Goal: Task Accomplishment & Management: Manage account settings

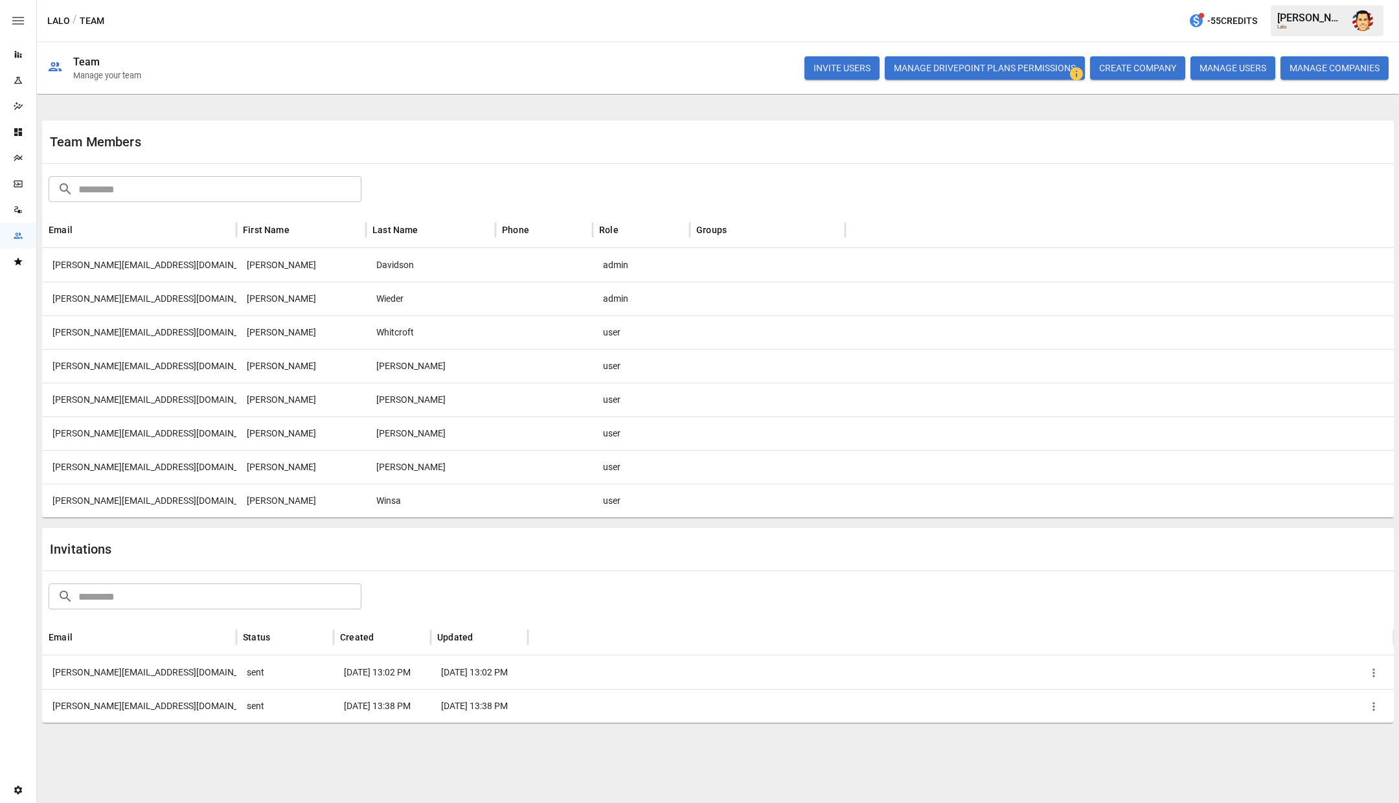
click at [1376, 674] on icon "button" at bounding box center [1374, 673] width 13 height 13
click at [1341, 701] on li "Copy Invitation Link" at bounding box center [1328, 702] width 111 height 23
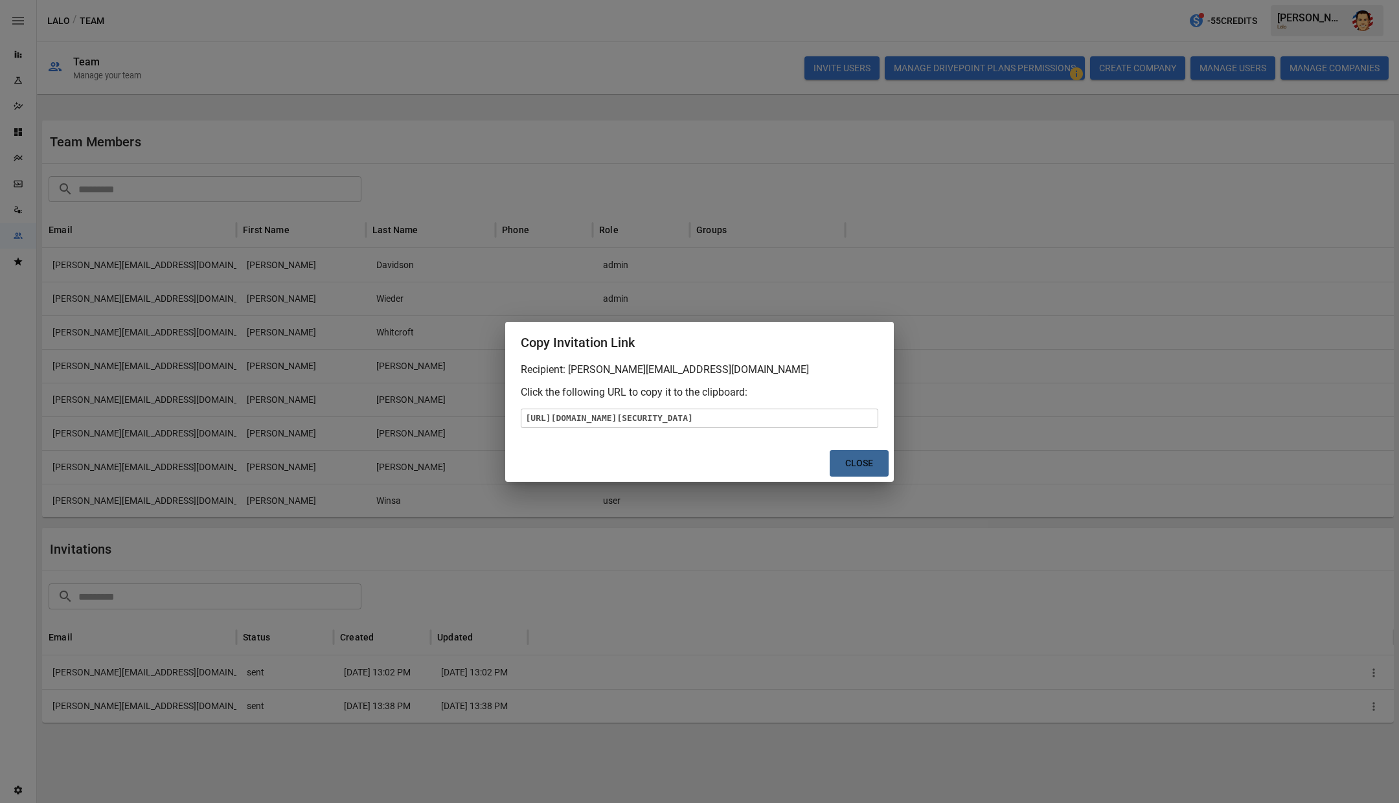
click at [855, 477] on button "Close" at bounding box center [859, 463] width 59 height 27
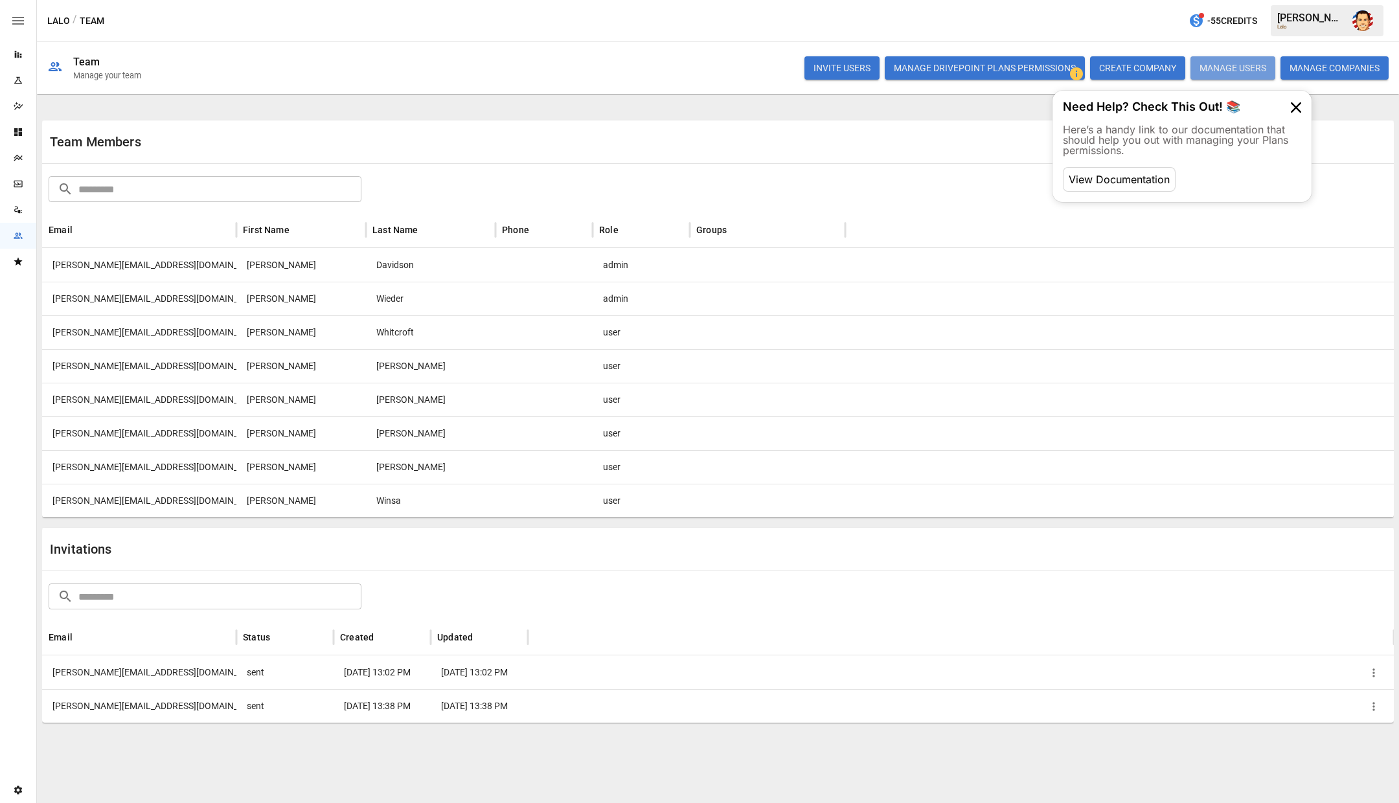
click at [1224, 71] on button "MANAGE USERS" at bounding box center [1233, 67] width 85 height 23
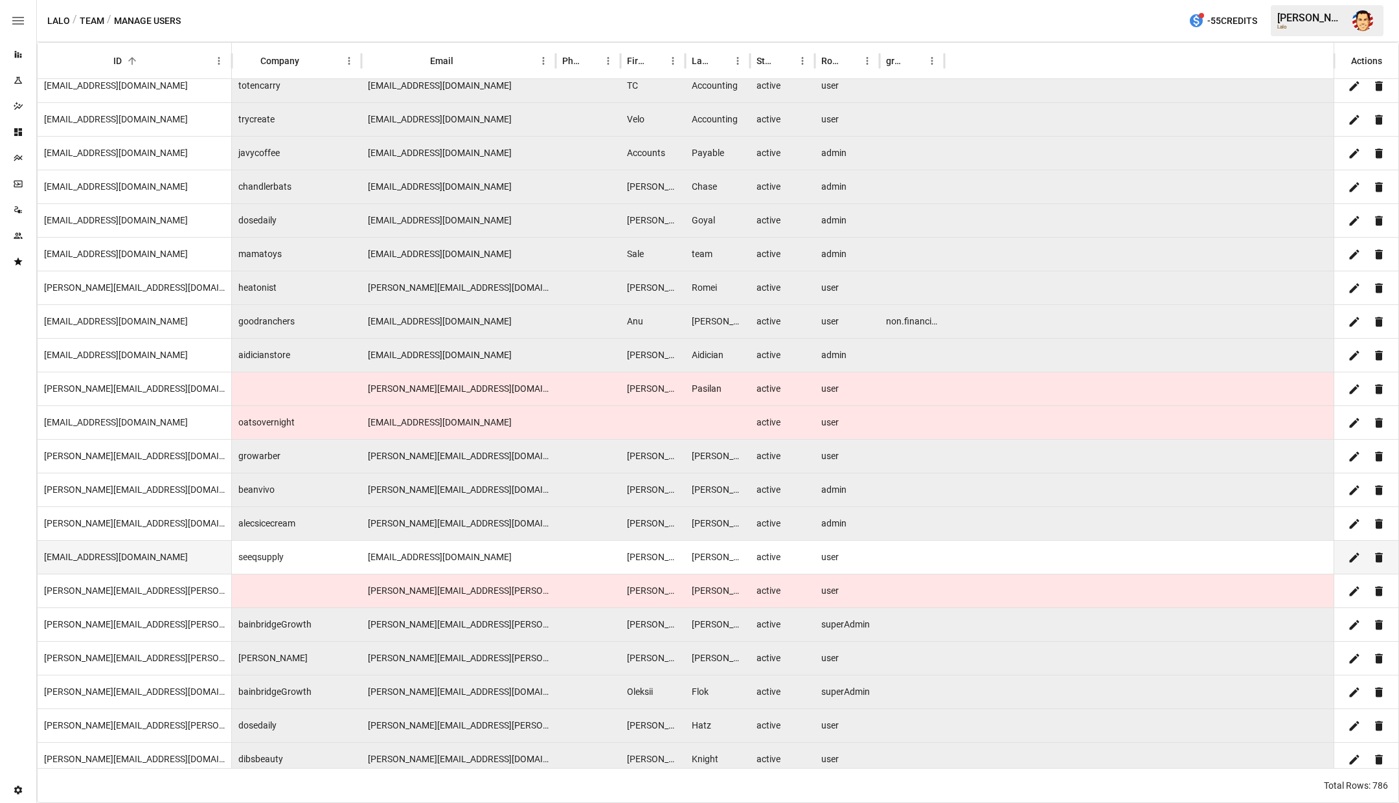
scroll to position [564, 0]
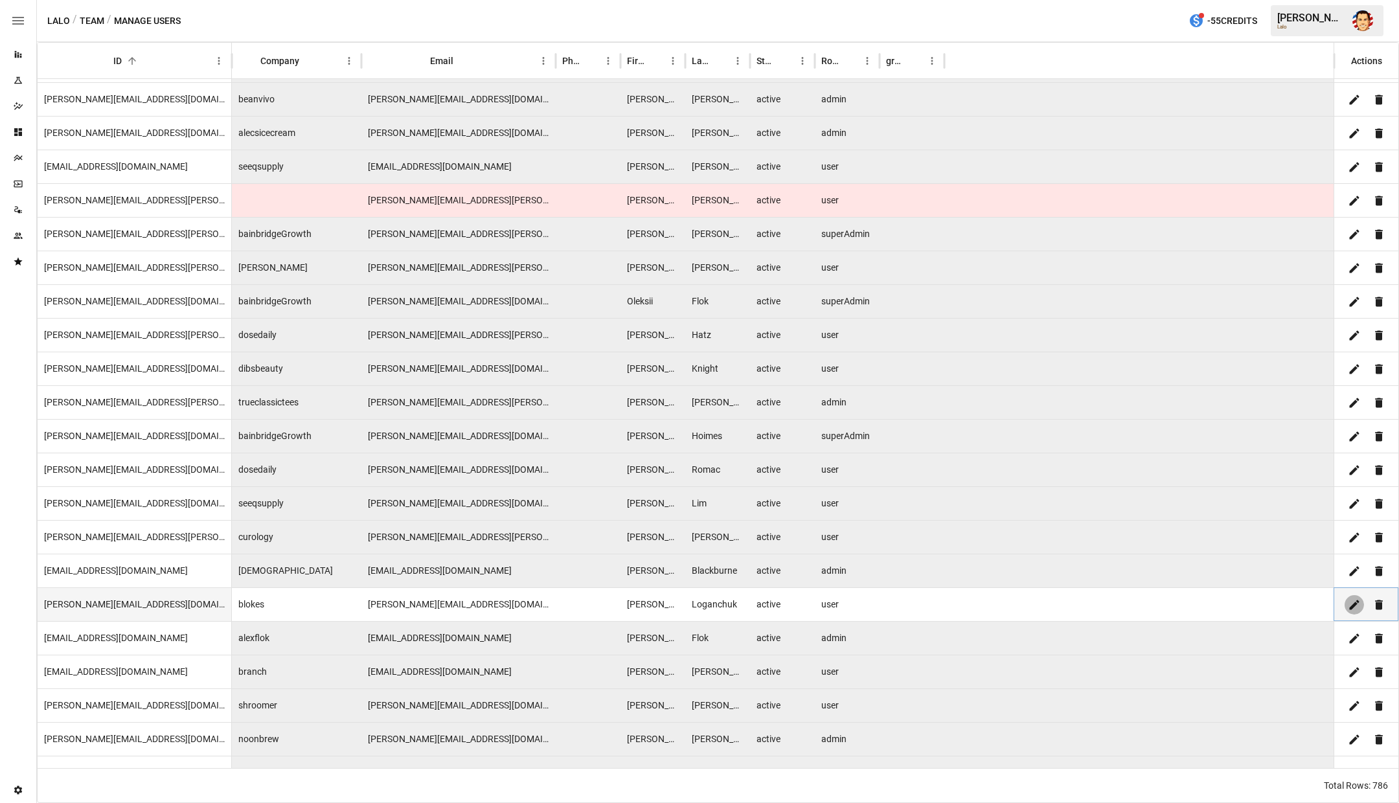
click at [1350, 608] on icon "Edit" at bounding box center [1354, 605] width 13 height 13
click at [148, 610] on div "[PERSON_NAME][EMAIL_ADDRESS][DOMAIN_NAME]" at bounding box center [135, 605] width 194 height 34
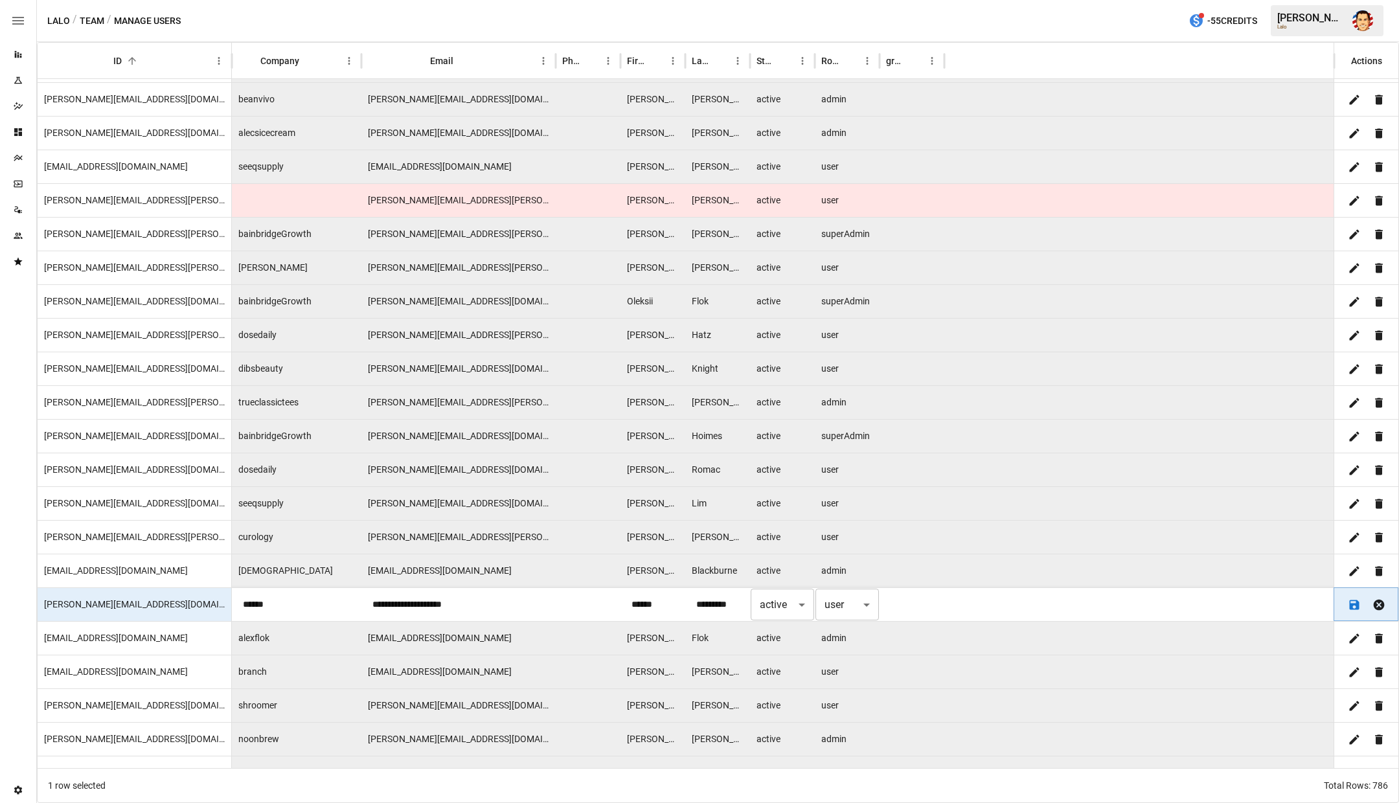
click at [1380, 601] on icon "Cancel" at bounding box center [1379, 604] width 11 height 11
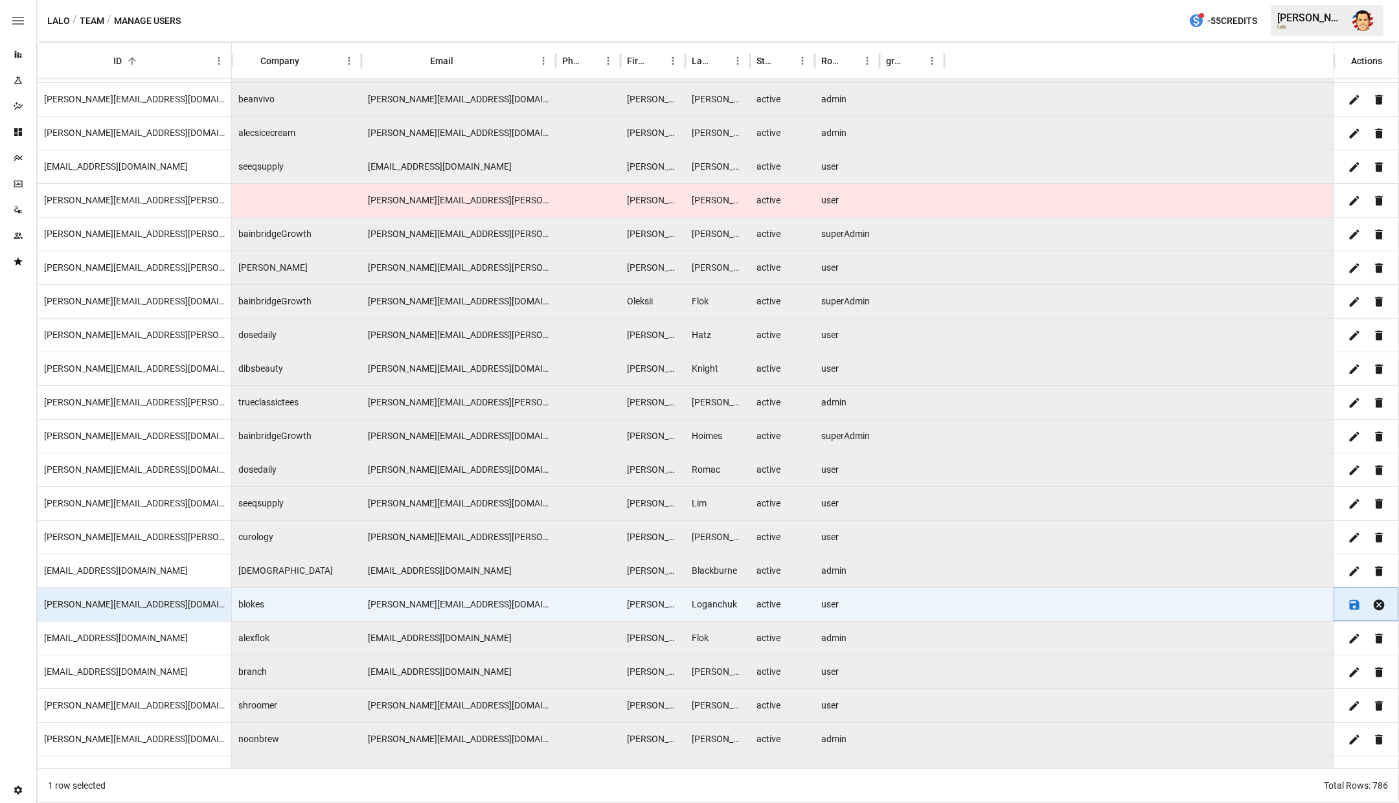
click at [1383, 606] on icon "Cancel" at bounding box center [1379, 604] width 11 height 11
click at [1177, 610] on div at bounding box center [1140, 605] width 390 height 34
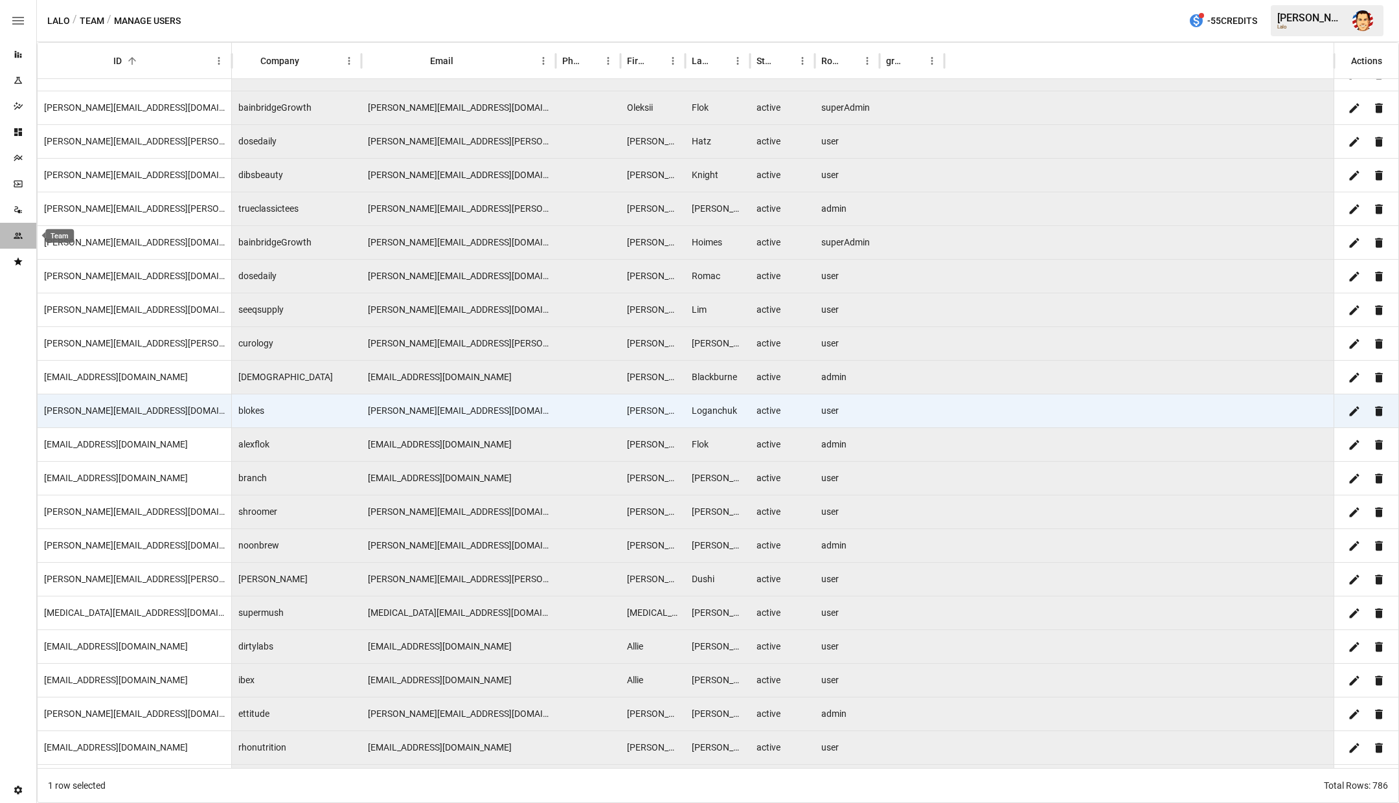
click at [21, 231] on icon "Team" at bounding box center [18, 236] width 10 height 10
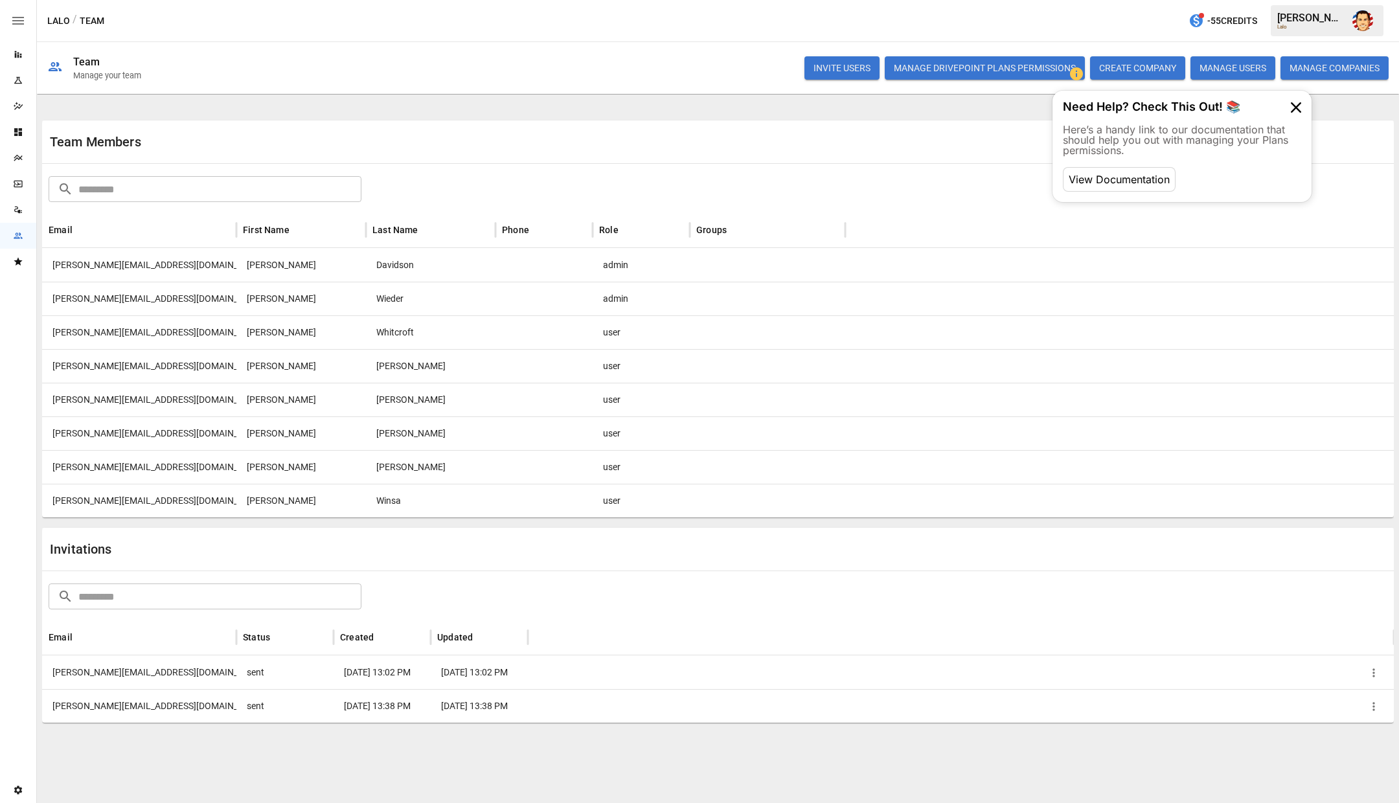
click at [1247, 71] on button "MANAGE USERS" at bounding box center [1233, 67] width 85 height 23
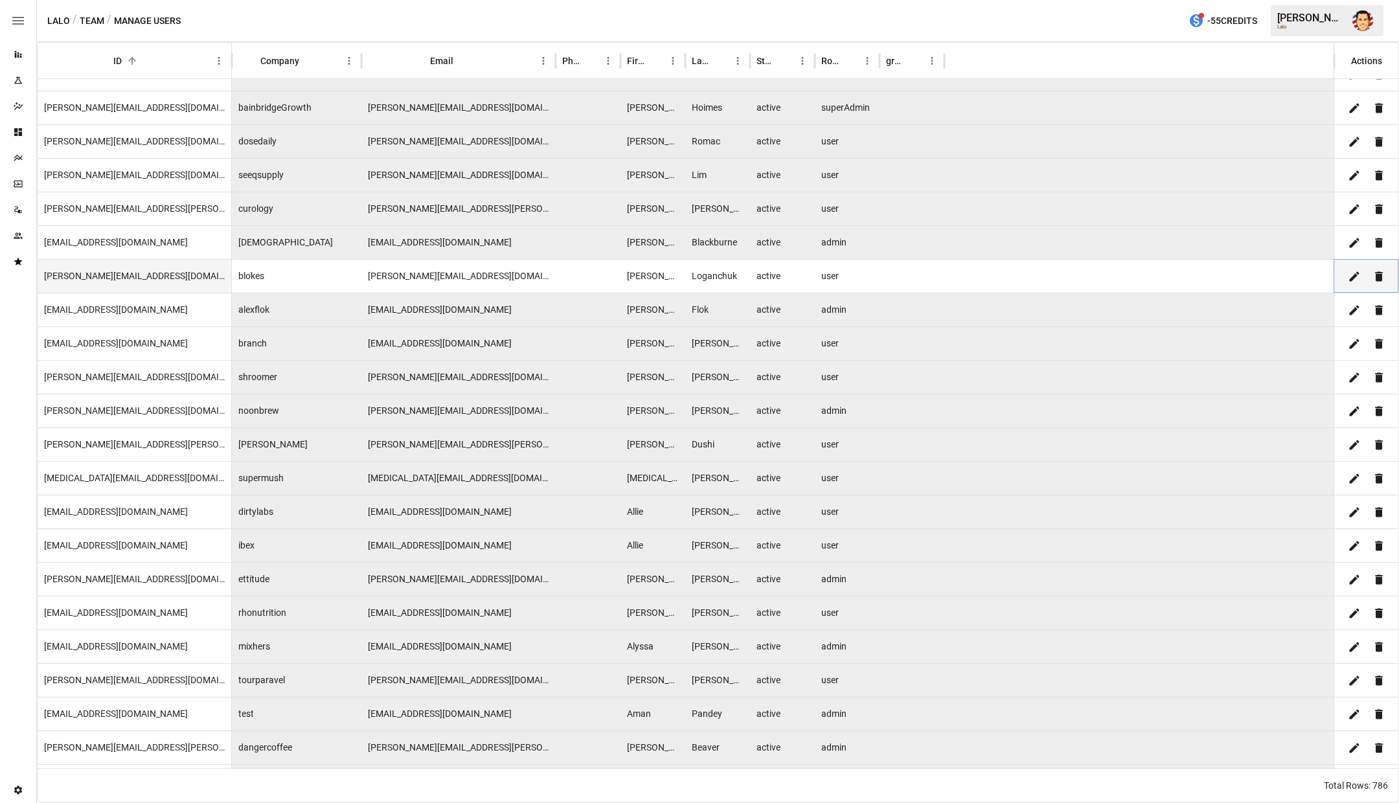
click at [1348, 277] on icon "Edit" at bounding box center [1354, 276] width 13 height 13
click at [1290, 278] on div at bounding box center [1140, 276] width 390 height 34
click at [1355, 274] on icon "Save" at bounding box center [1355, 276] width 10 height 10
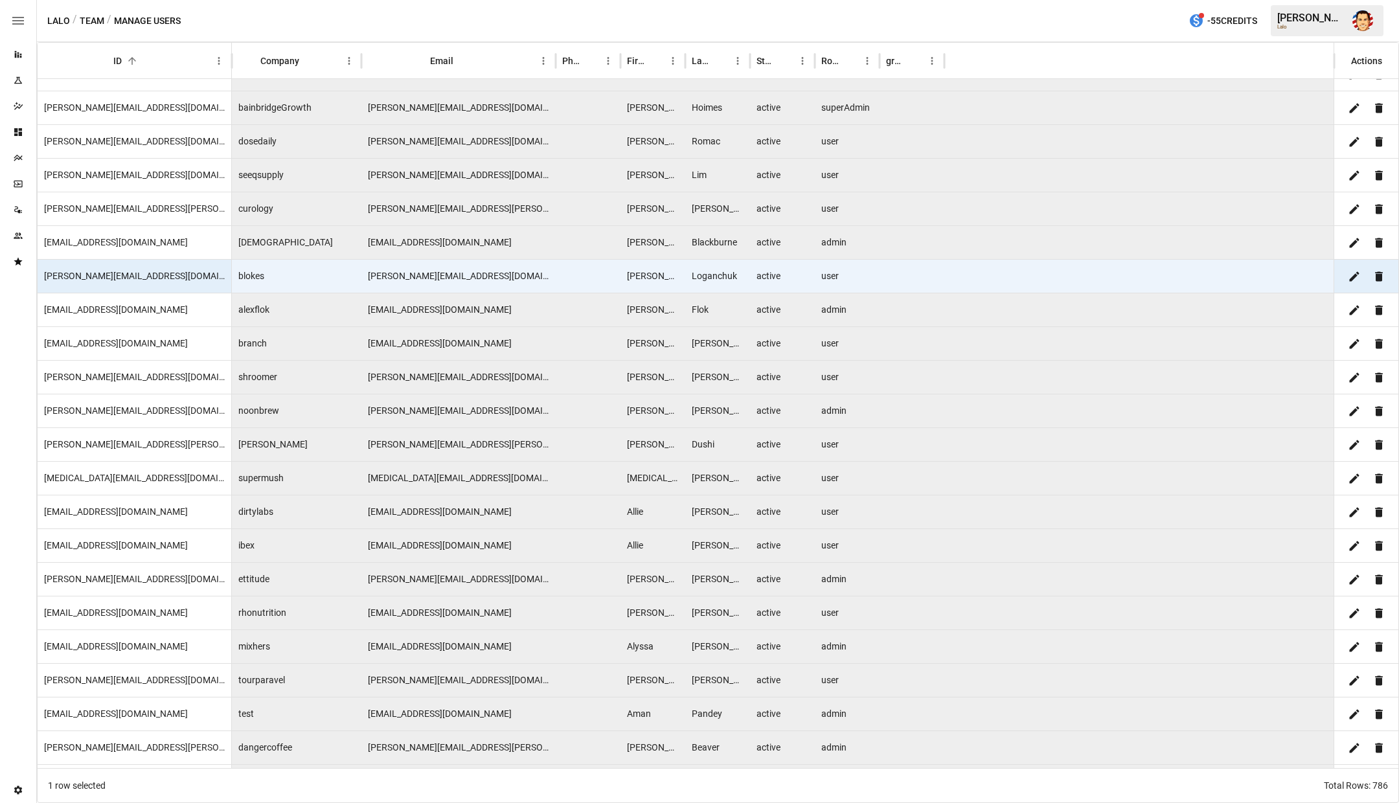
click at [16, 229] on div "Team" at bounding box center [18, 236] width 36 height 26
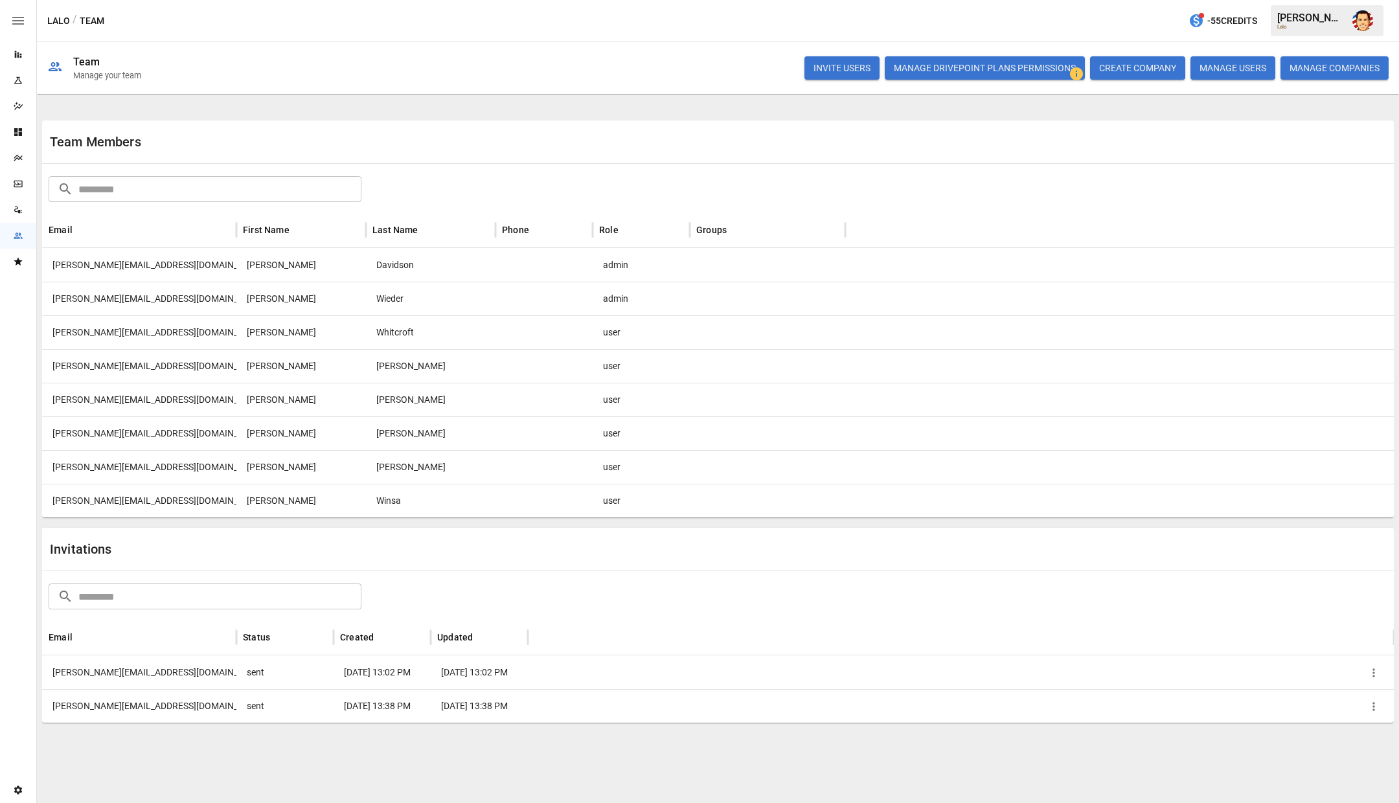
click at [1374, 673] on icon "button" at bounding box center [1375, 673] width 2 height 8
click at [1359, 704] on li "Copy Invitation Link" at bounding box center [1328, 704] width 111 height 23
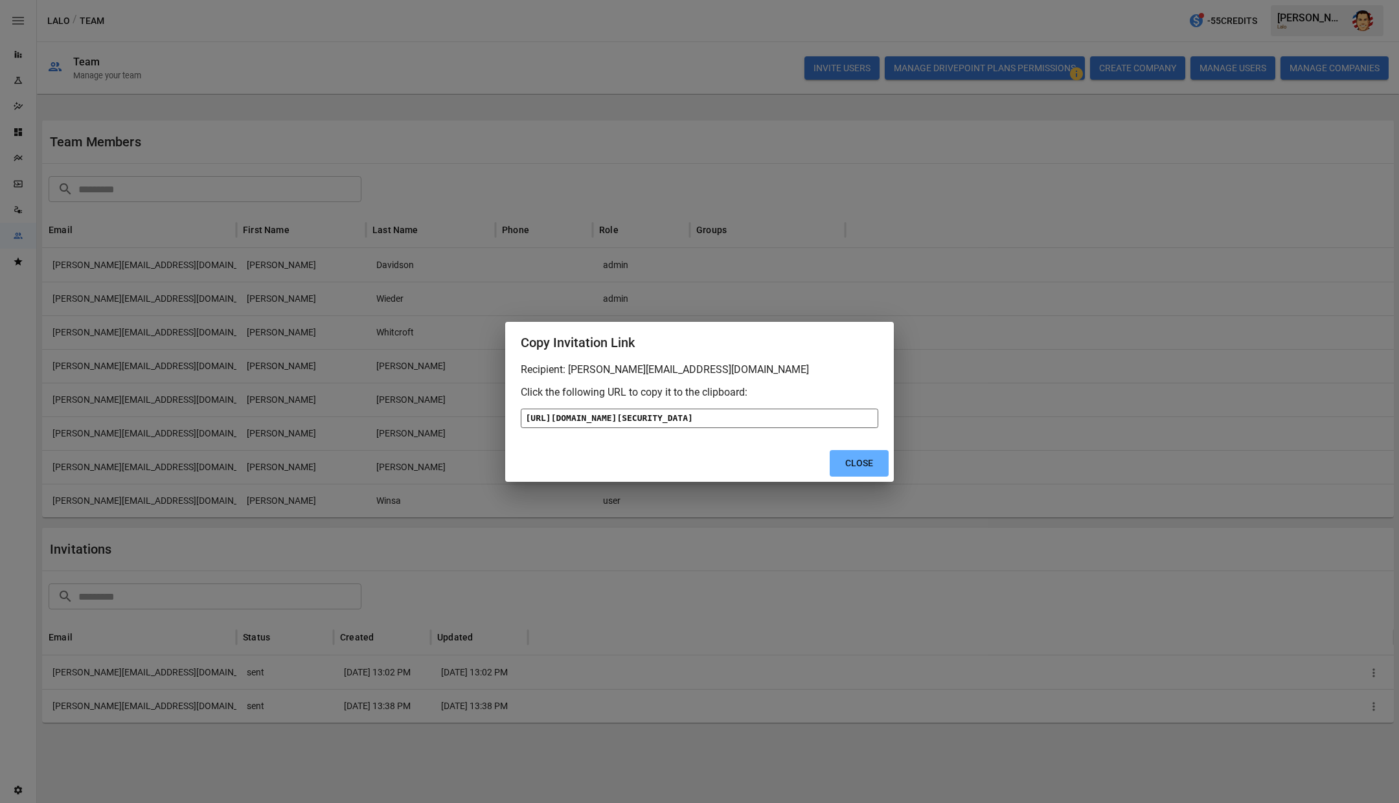
click at [759, 428] on div "[URL][DOMAIN_NAME][SECURITY_DATA]" at bounding box center [700, 418] width 358 height 19
click at [859, 477] on button "Close" at bounding box center [859, 463] width 59 height 27
